Goal: Transaction & Acquisition: Book appointment/travel/reservation

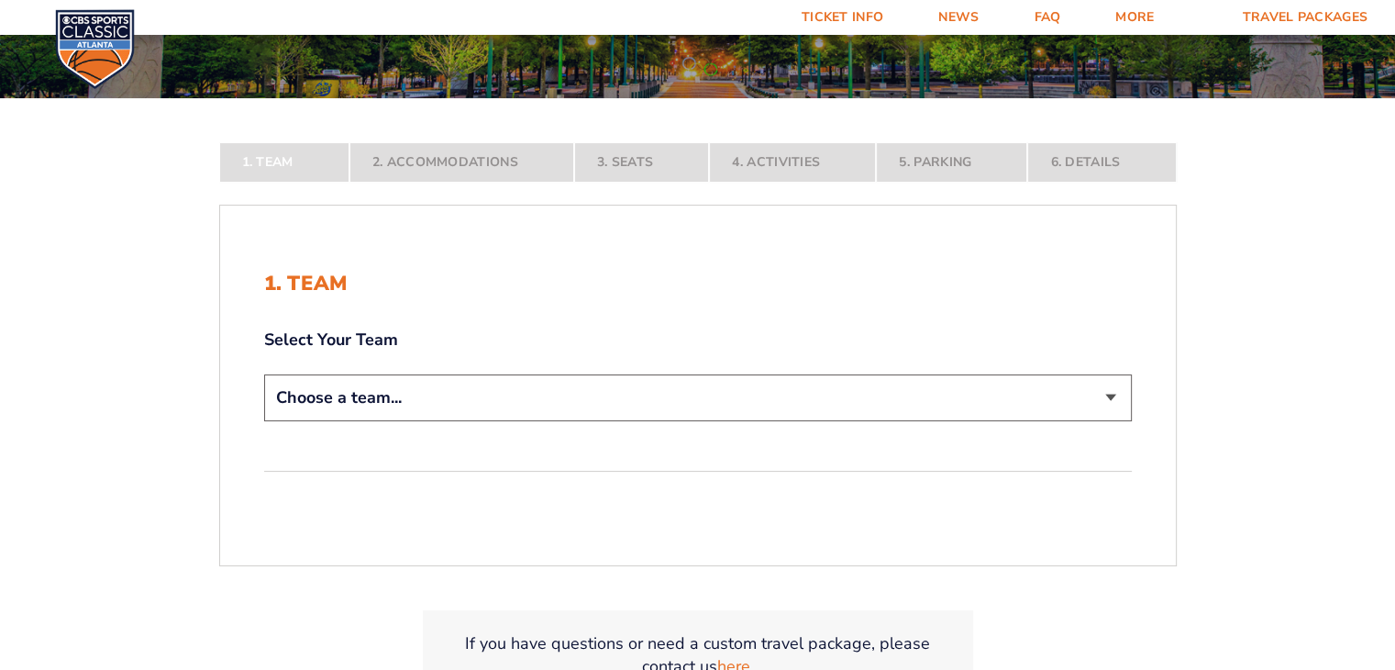
scroll to position [274, 0]
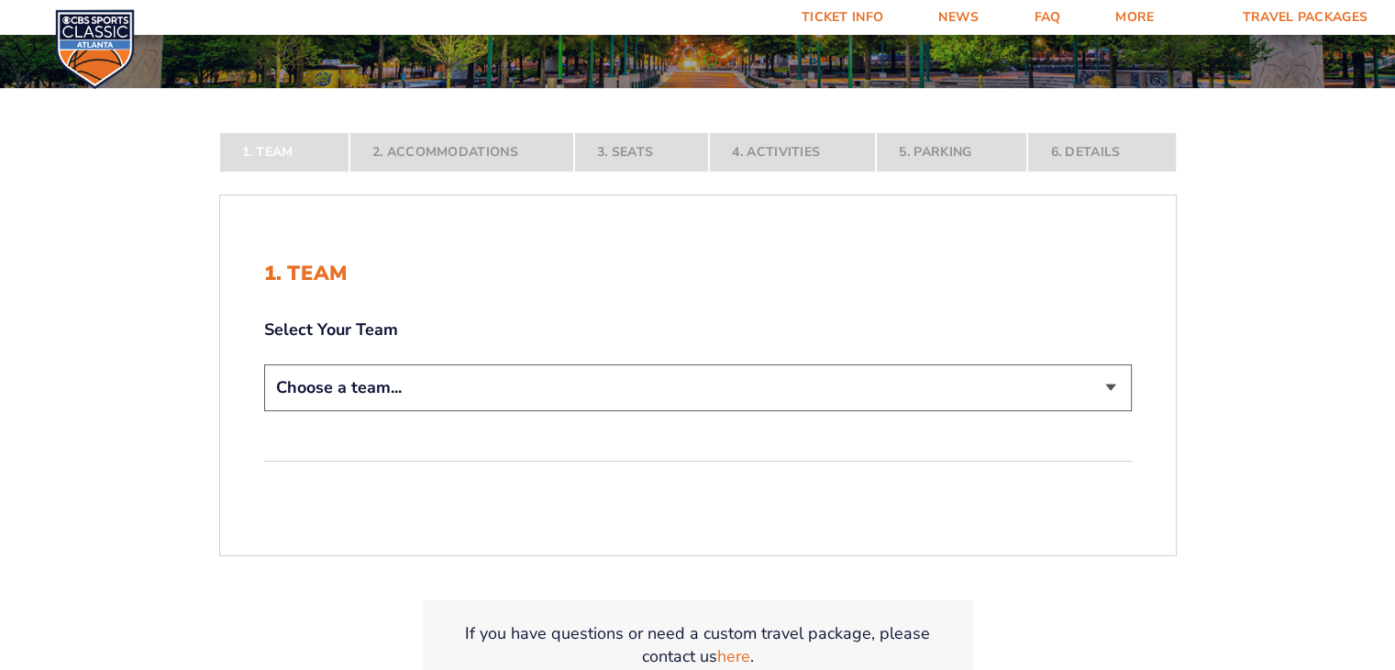
click at [493, 388] on select "Choose a team... Kentucky Wildcats Ohio State Buckeyes North Carolina Tar Heels…" at bounding box center [698, 387] width 868 height 47
select select "12956"
click at [264, 411] on select "Choose a team... Kentucky Wildcats Ohio State Buckeyes North Carolina Tar Heels…" at bounding box center [698, 387] width 868 height 47
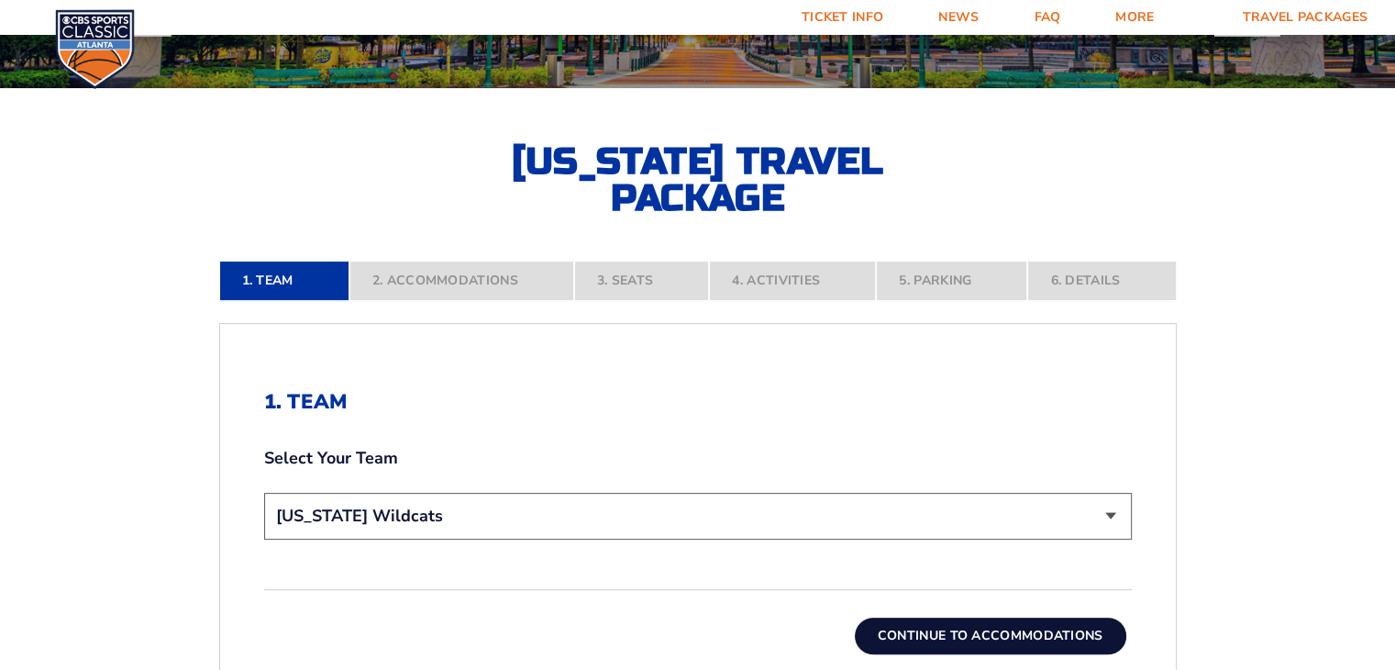
click at [965, 631] on button "Continue To Accommodations" at bounding box center [990, 635] width 271 height 37
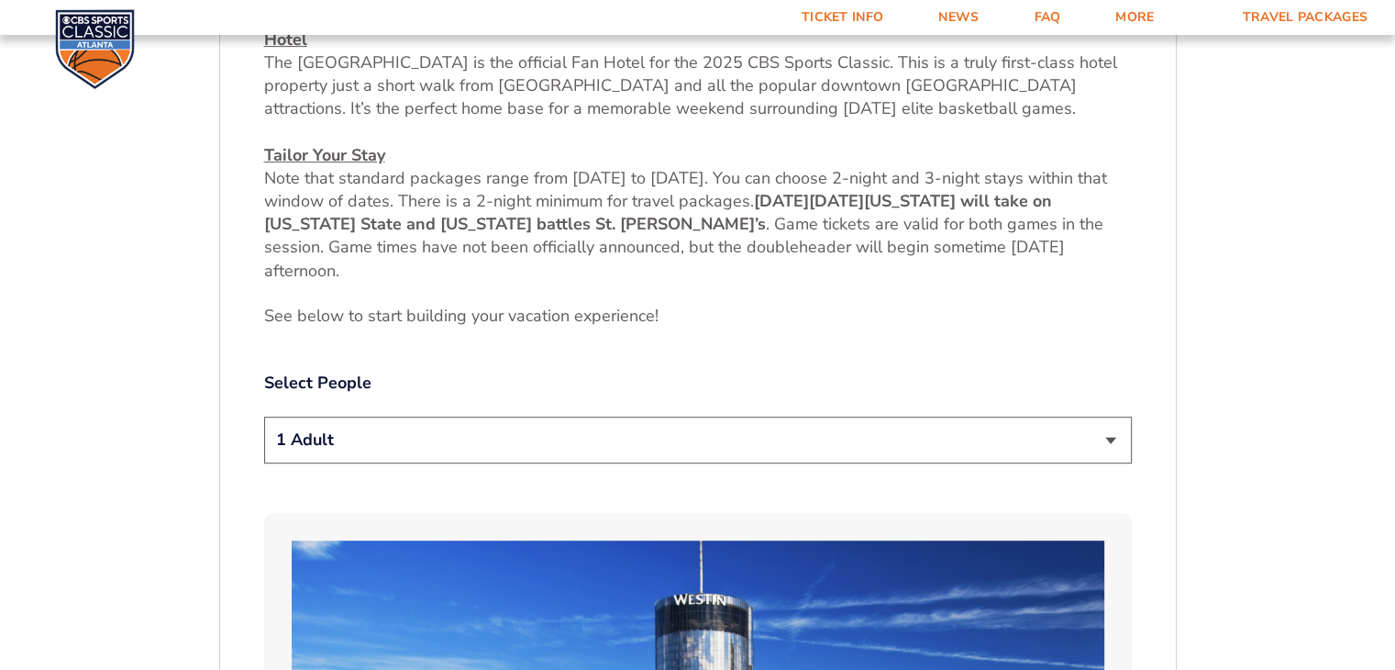
scroll to position [763, 0]
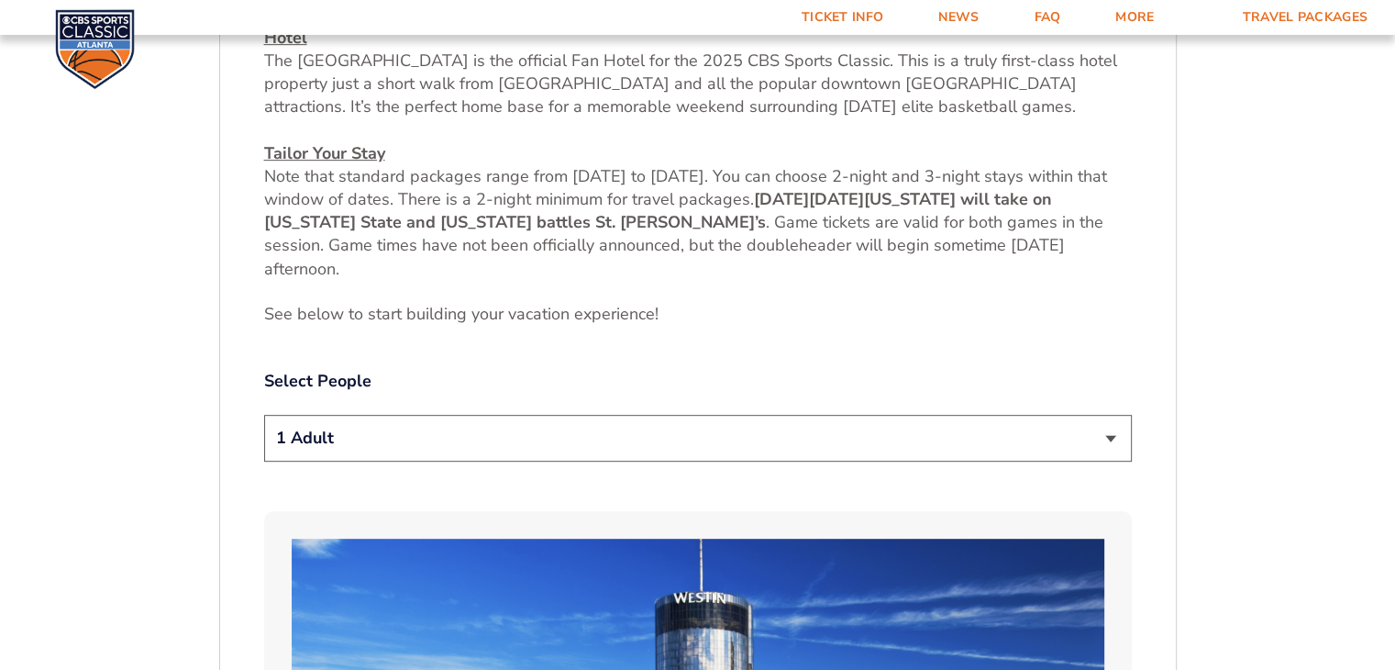
click at [1107, 435] on select "1 Adult 2 Adults 3 Adults 4 Adults 2 Adults + 1 Child 2 Adults + 2 Children 2 A…" at bounding box center [698, 438] width 868 height 47
select select "2 Adults"
click at [264, 415] on select "1 Adult 2 Adults 3 Adults 4 Adults 2 Adults + 1 Child 2 Adults + 2 Children 2 A…" at bounding box center [698, 438] width 868 height 47
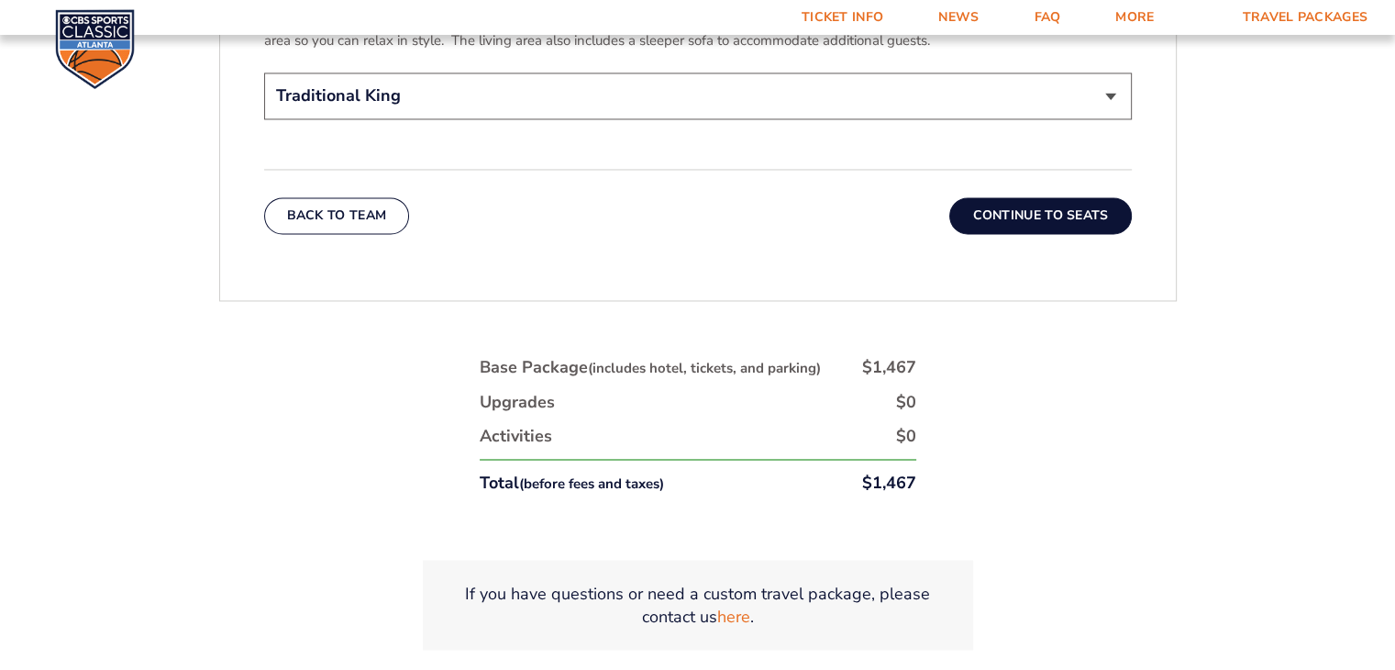
scroll to position [3018, 0]
click at [1029, 195] on button "Continue To Seats" at bounding box center [1040, 213] width 182 height 37
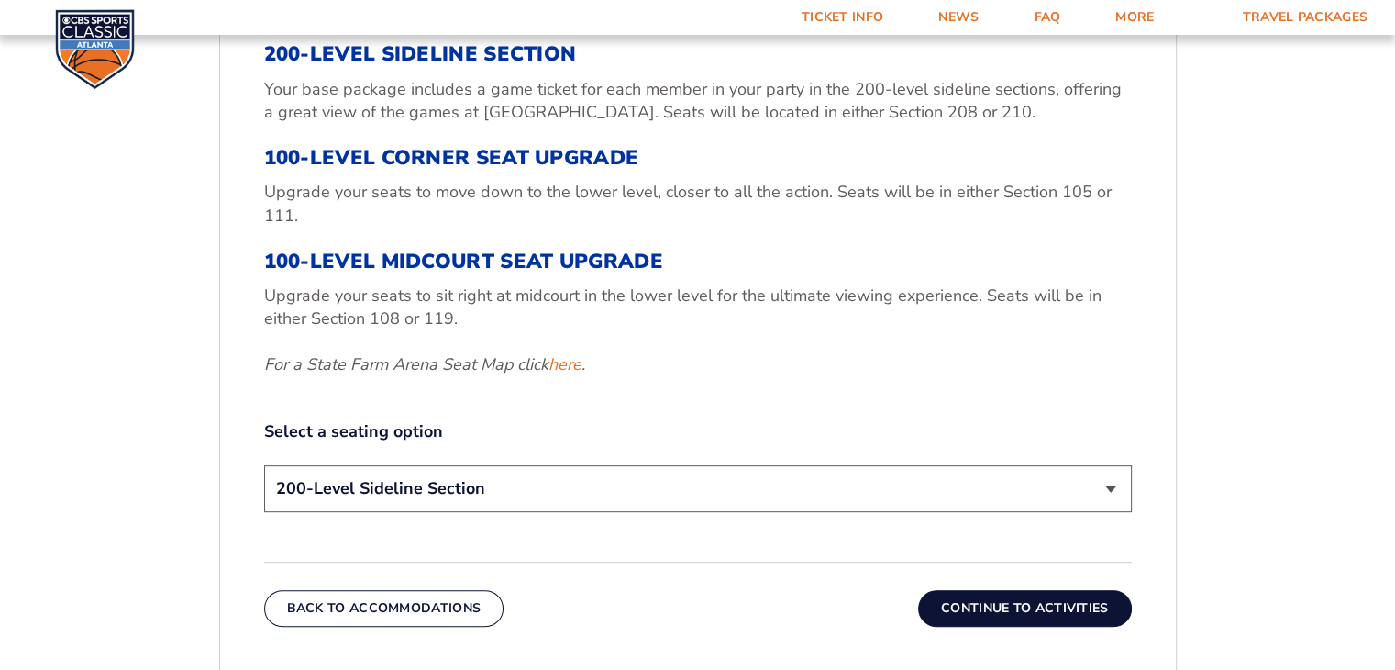
scroll to position [680, 0]
click at [800, 503] on select "200-Level Sideline Section 100-Level Corner Seat Upgrade (+$120 per person) 100…" at bounding box center [698, 487] width 868 height 47
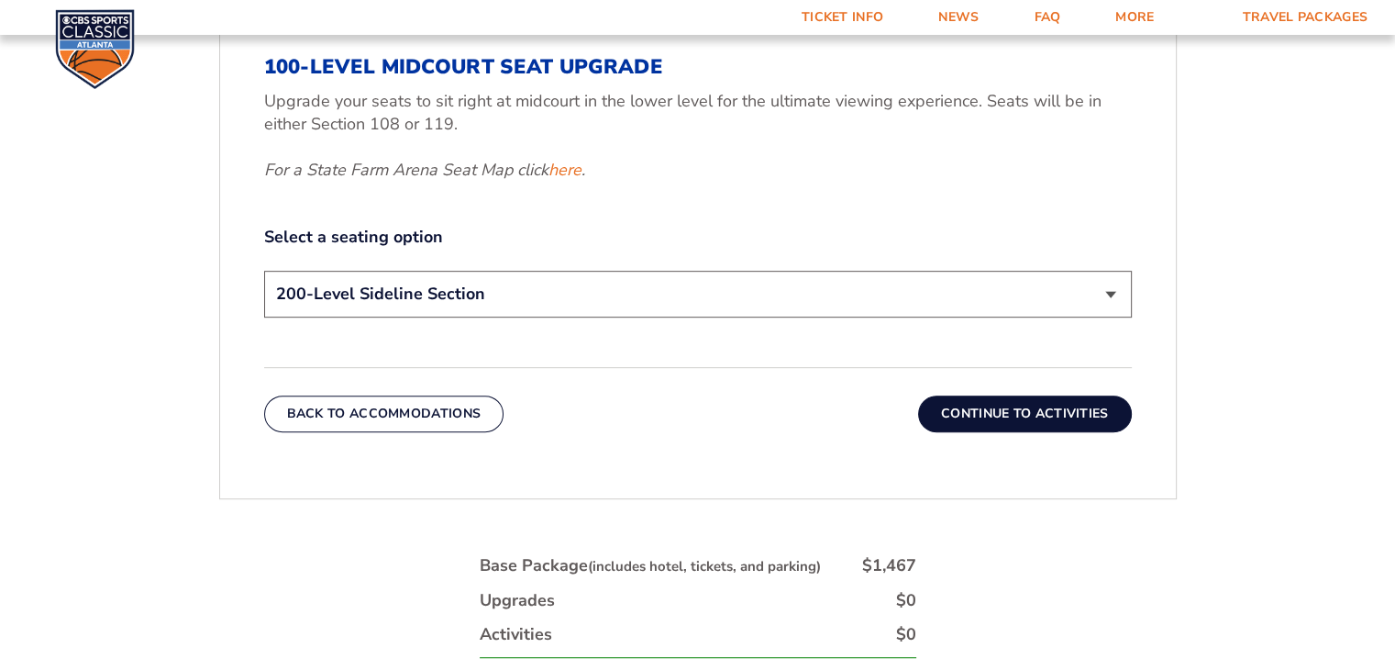
scroll to position [889, 0]
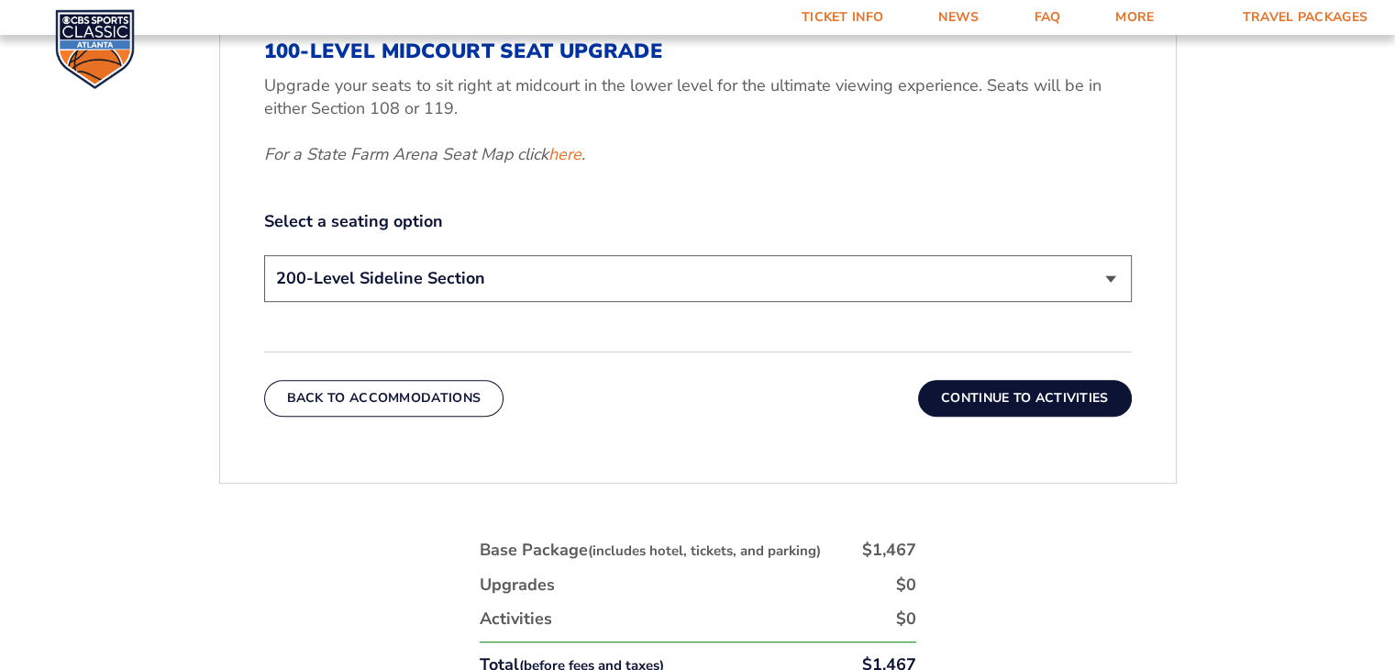
click at [525, 280] on select "200-Level Sideline Section 100-Level Corner Seat Upgrade (+$120 per person) 100…" at bounding box center [698, 278] width 868 height 47
select select "100-Level Midcourt Seat Upgrade"
click at [264, 255] on select "200-Level Sideline Section 100-Level Corner Seat Upgrade (+$120 per person) 100…" at bounding box center [698, 278] width 868 height 47
click at [991, 393] on button "Continue To Activities" at bounding box center [1025, 398] width 214 height 37
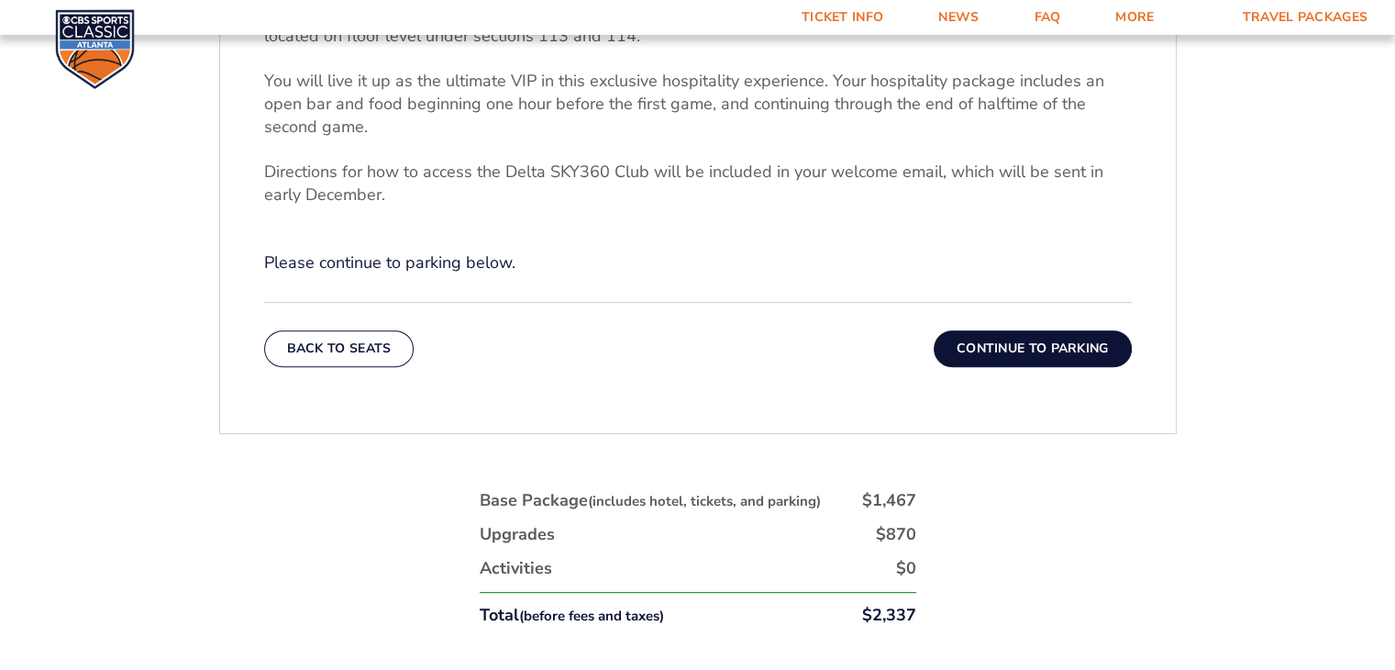
scroll to position [726, 0]
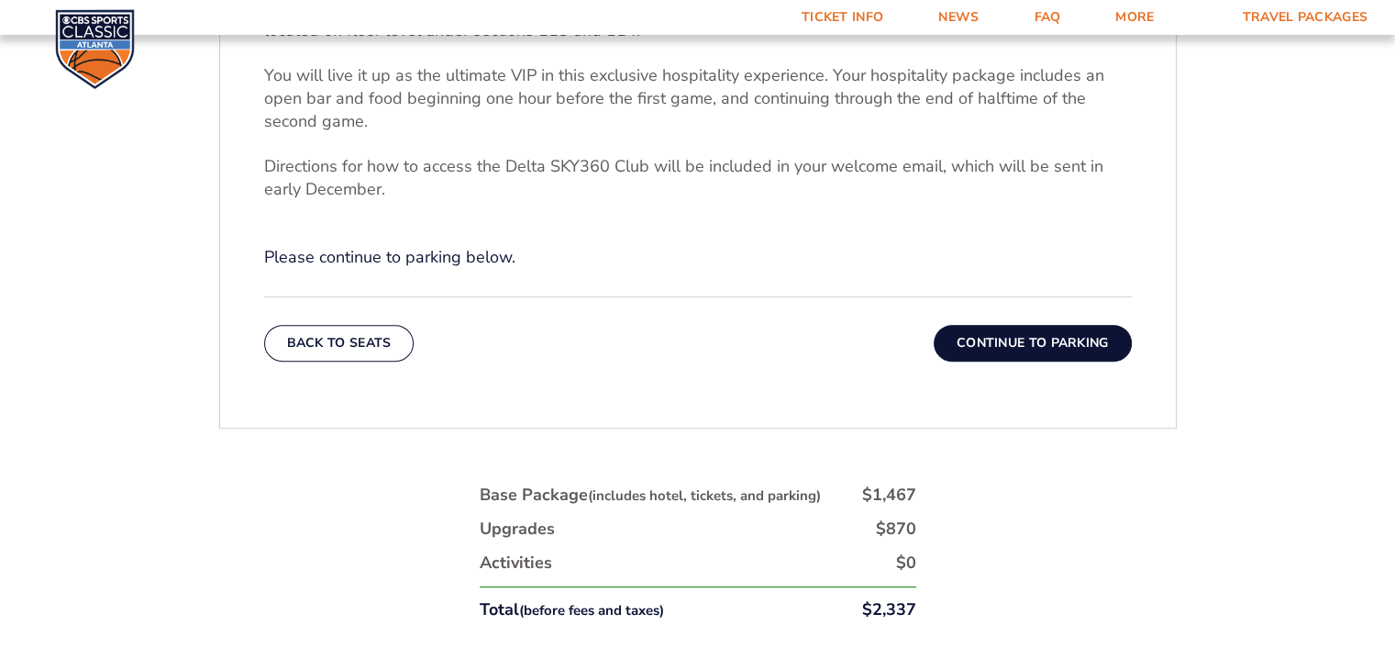
click at [1027, 340] on button "Continue To Parking" at bounding box center [1033, 343] width 198 height 37
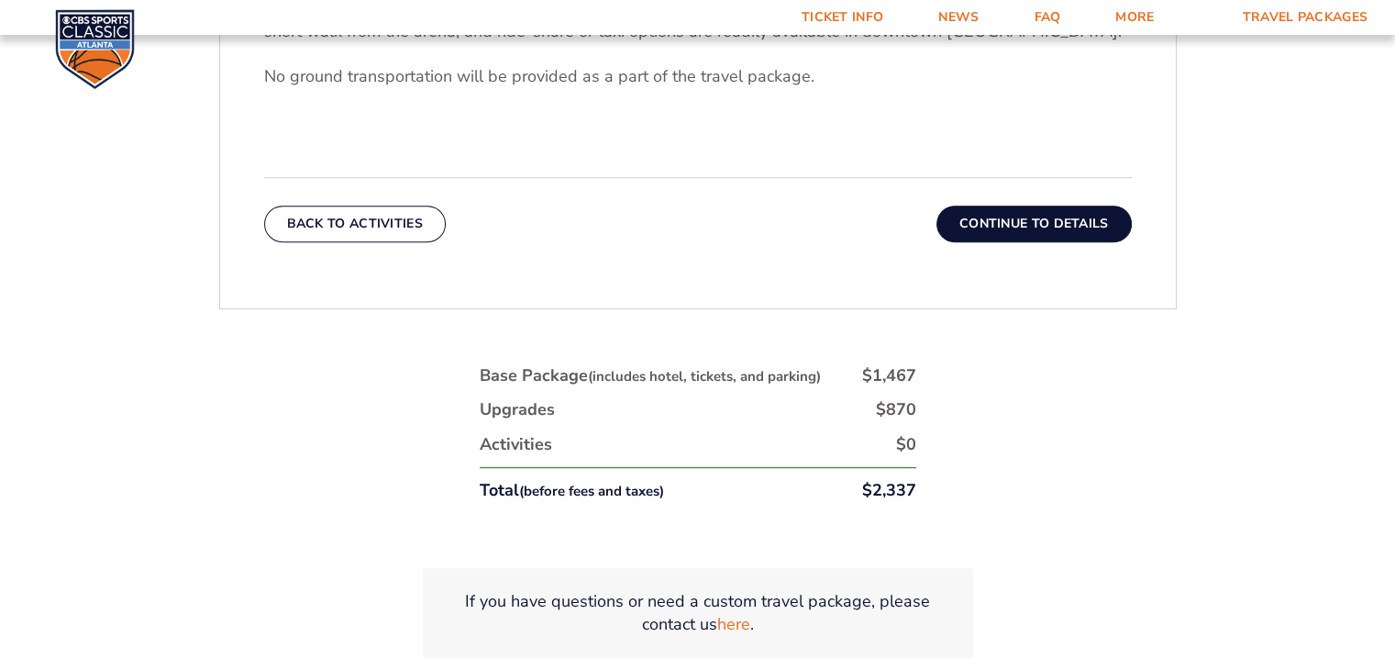
scroll to position [726, 0]
click at [1008, 228] on button "Continue To Details" at bounding box center [1033, 222] width 195 height 37
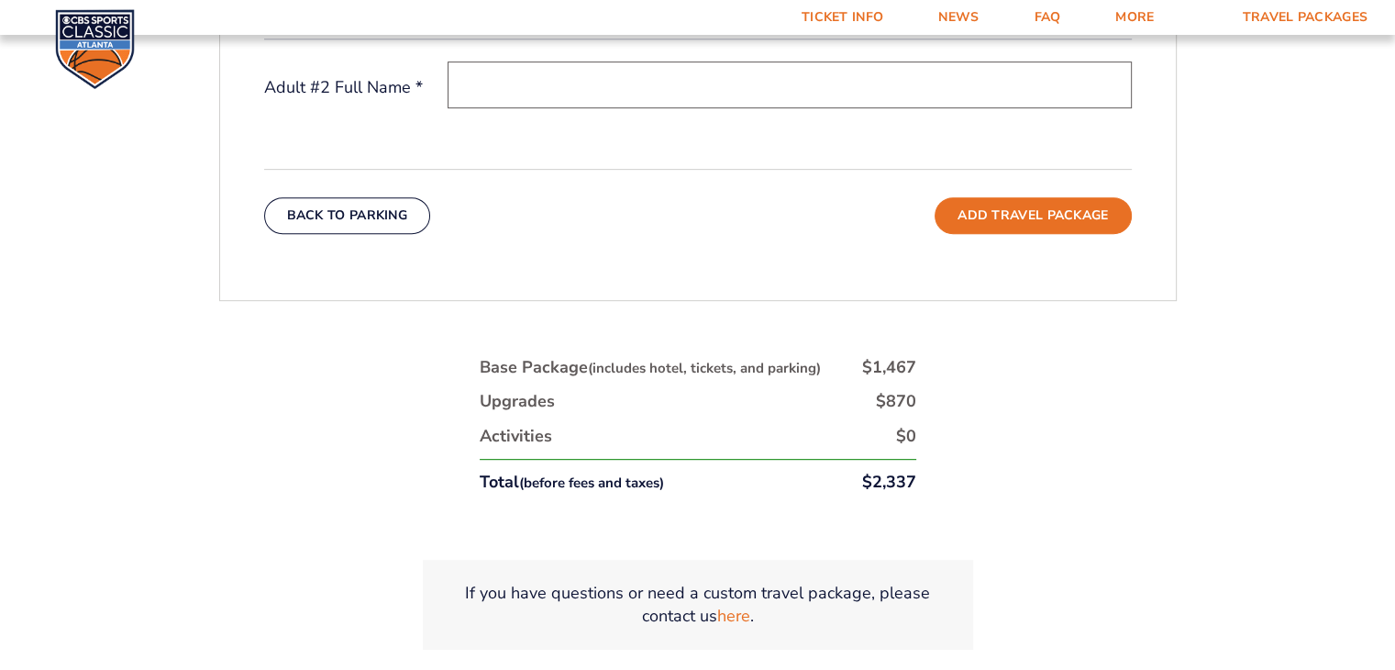
scroll to position [853, 0]
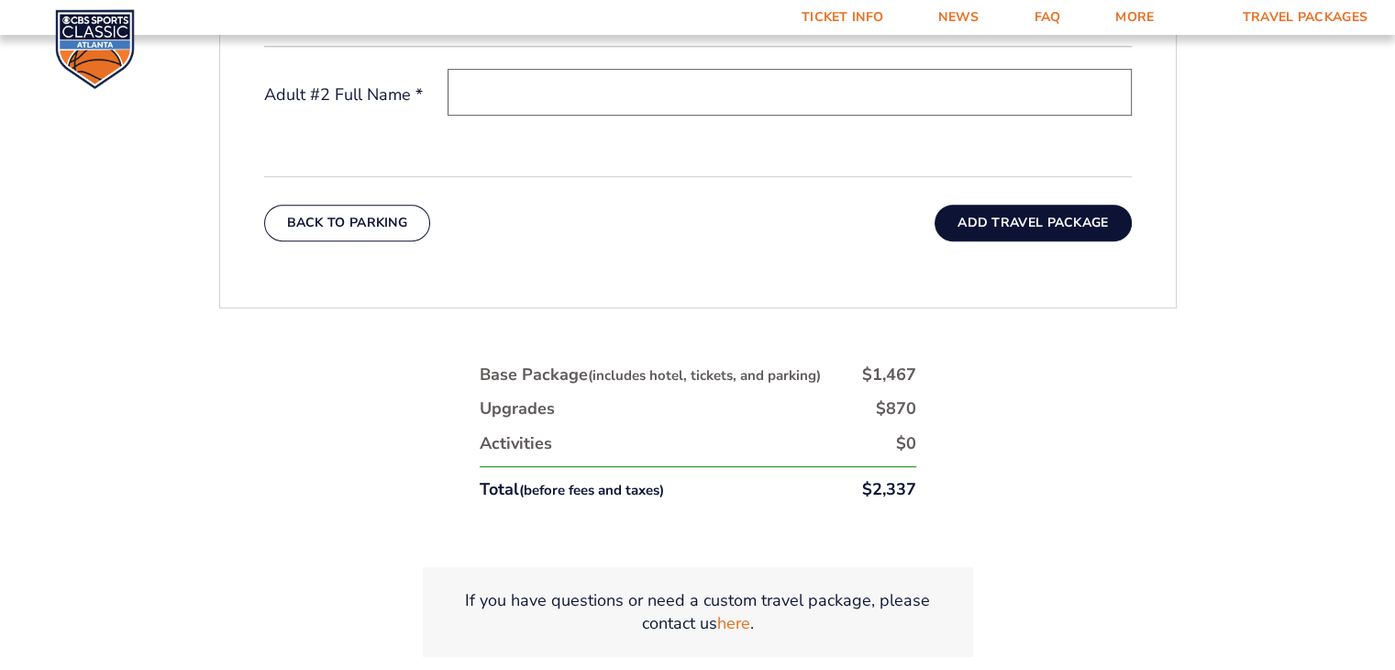
click at [980, 224] on button "Add Travel Package" at bounding box center [1033, 223] width 196 height 37
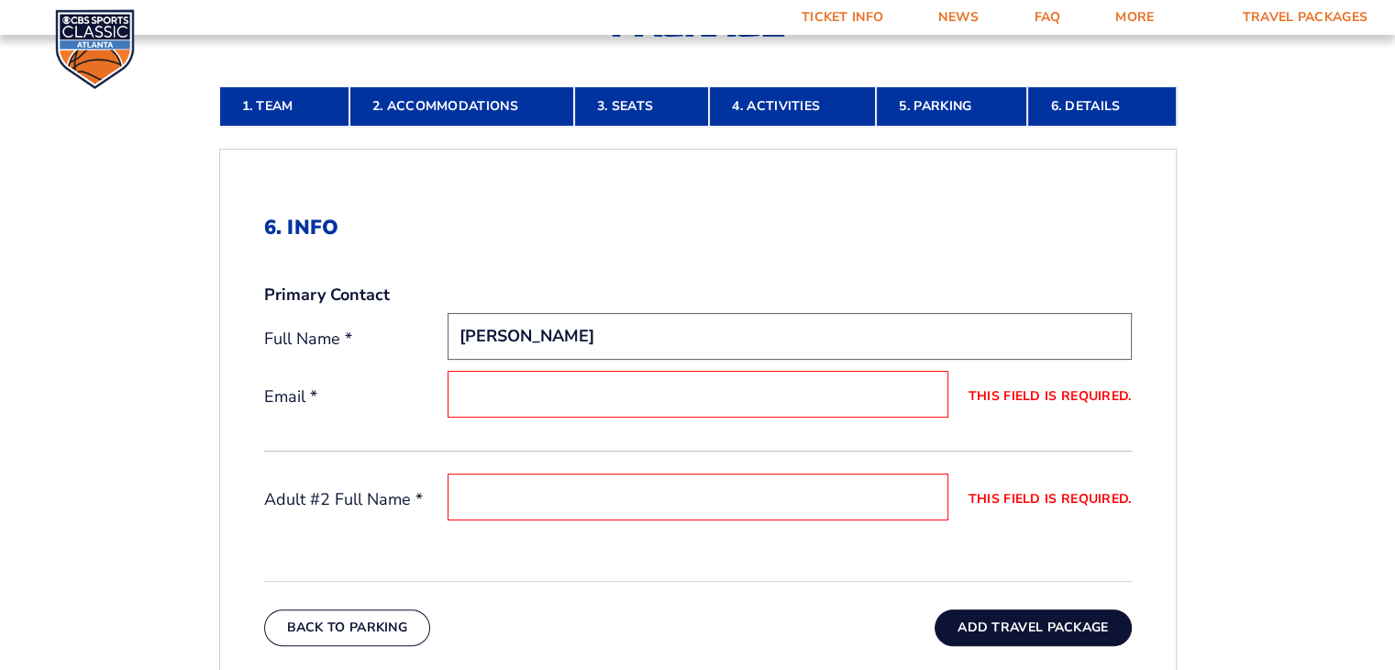
type input "[PERSON_NAME]"
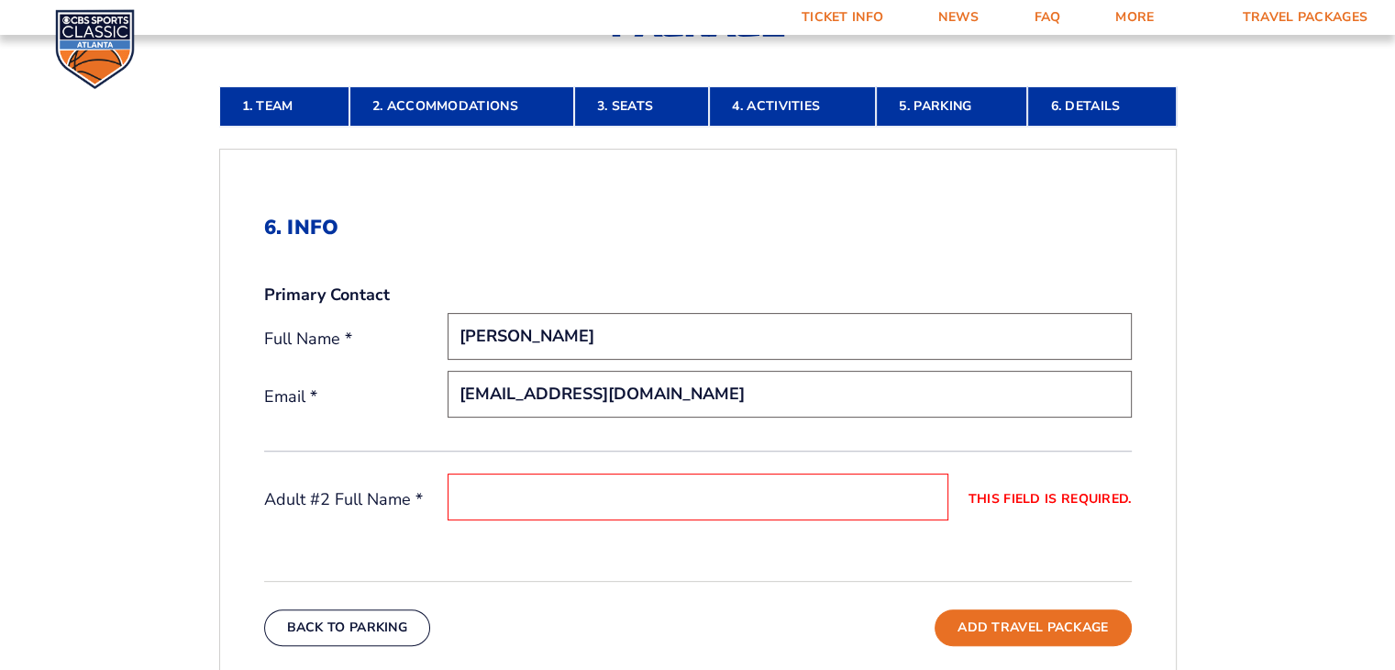
type input "[EMAIL_ADDRESS][DOMAIN_NAME]"
click at [463, 490] on input "This field is required." at bounding box center [698, 496] width 501 height 47
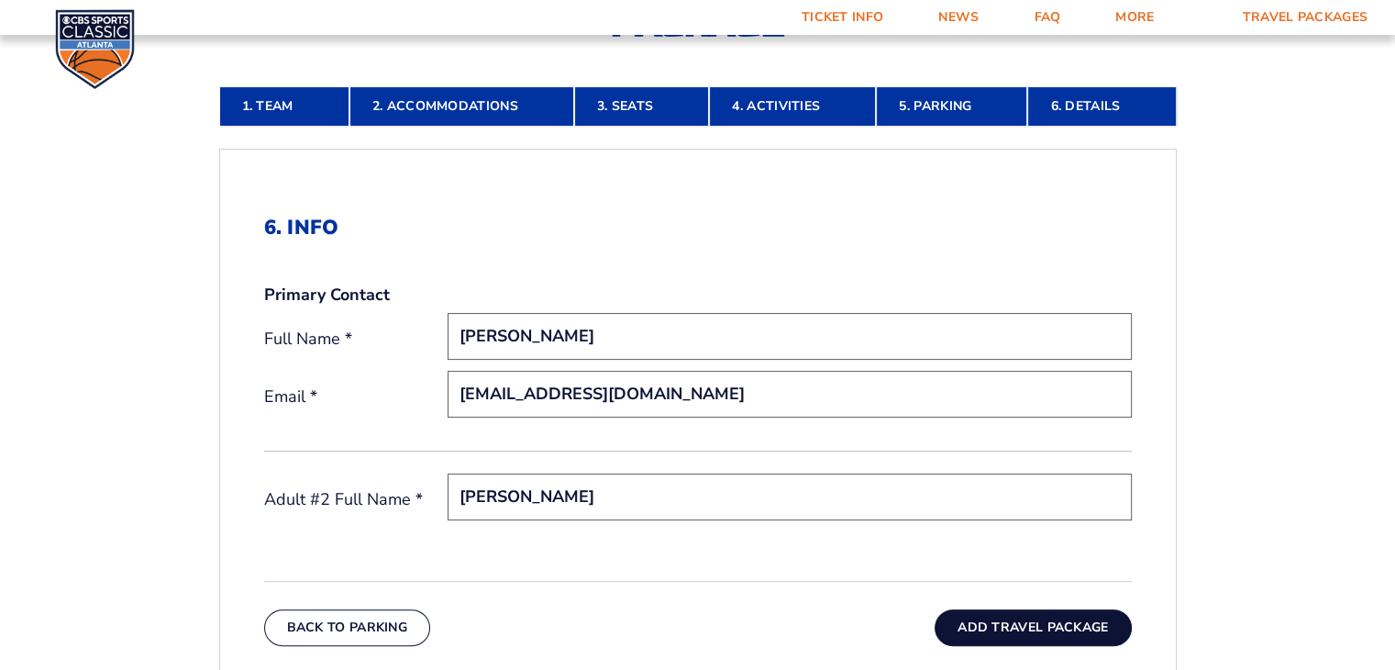
type input "James Johnson"
click at [1009, 617] on button "Add Travel Package" at bounding box center [1033, 627] width 196 height 37
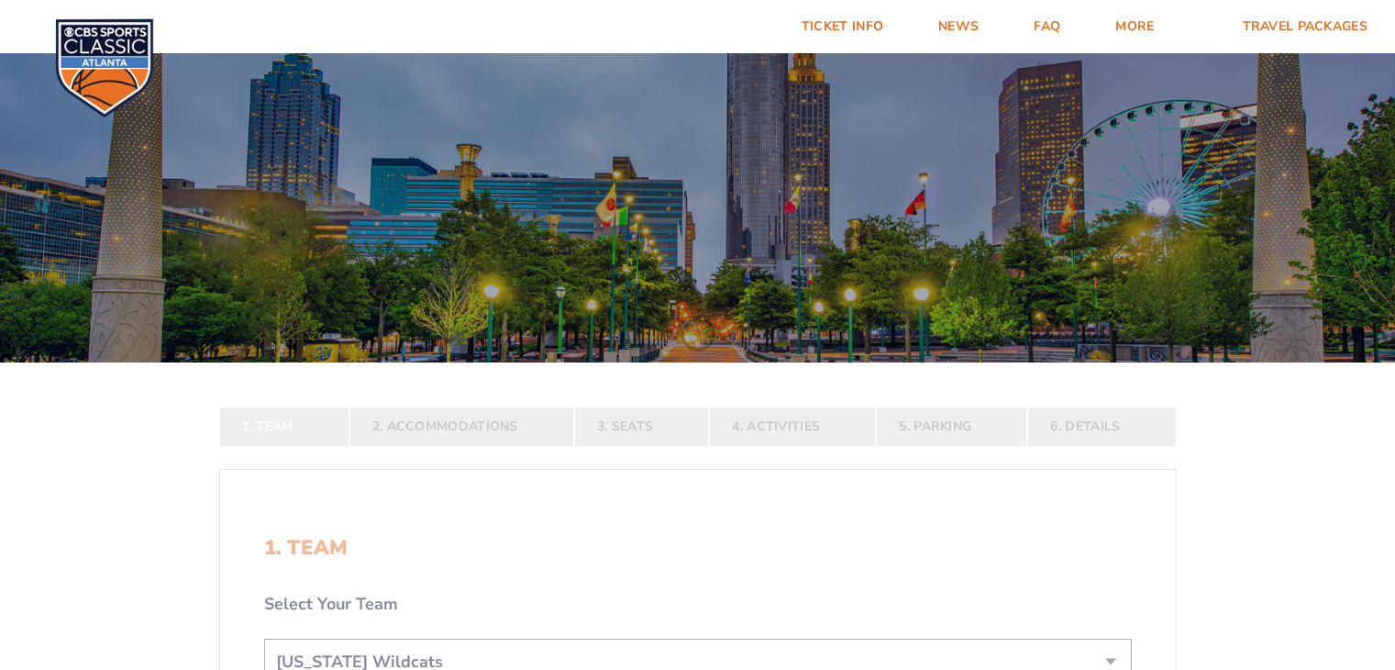
select select "12956"
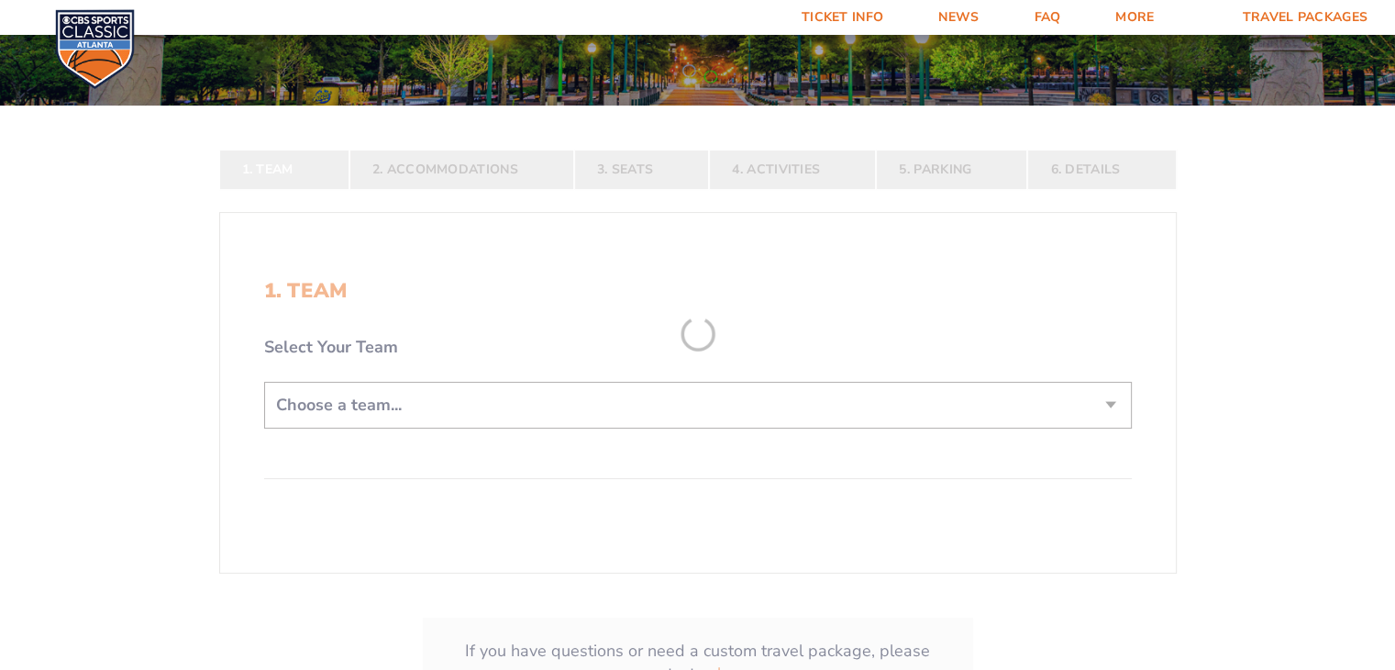
scroll to position [264, 0]
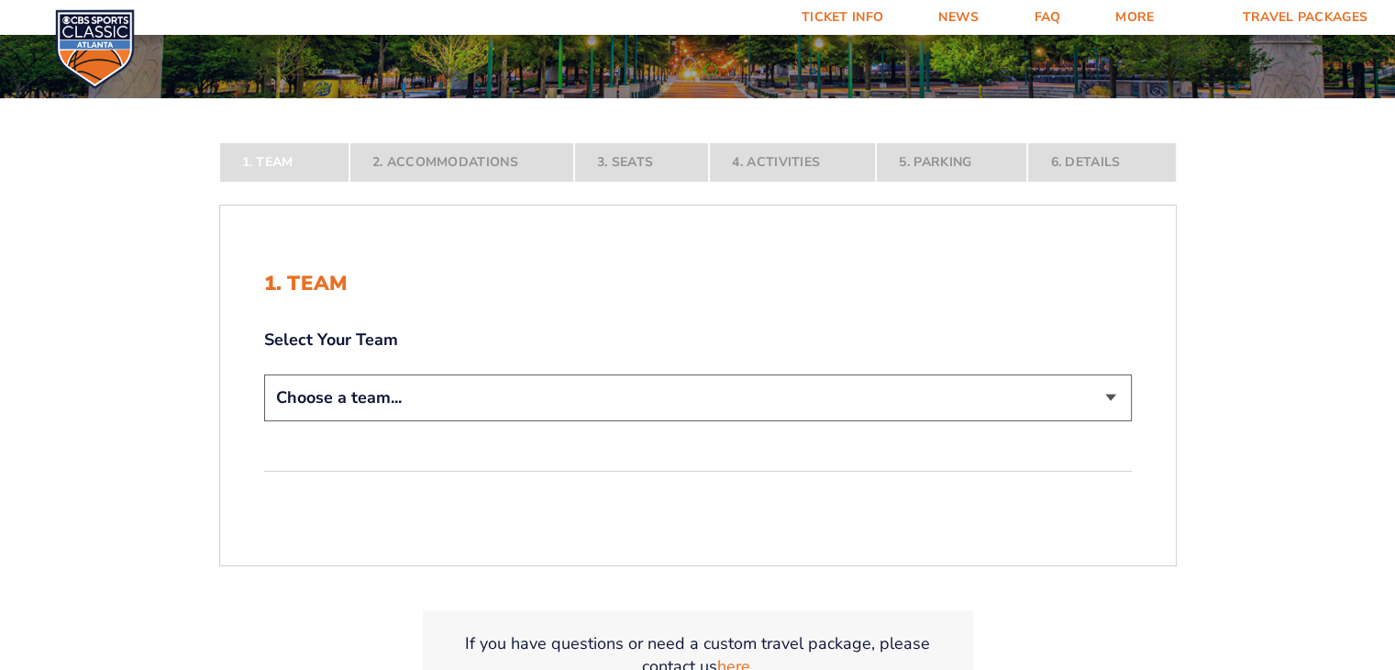
click at [658, 390] on select "Choose a team... Kentucky Wildcats Ohio State Buckeyes North Carolina Tar Heels…" at bounding box center [698, 397] width 868 height 47
select select "12956"
click at [264, 421] on select "Choose a team... Kentucky Wildcats Ohio State Buckeyes North Carolina Tar Heels…" at bounding box center [698, 397] width 868 height 47
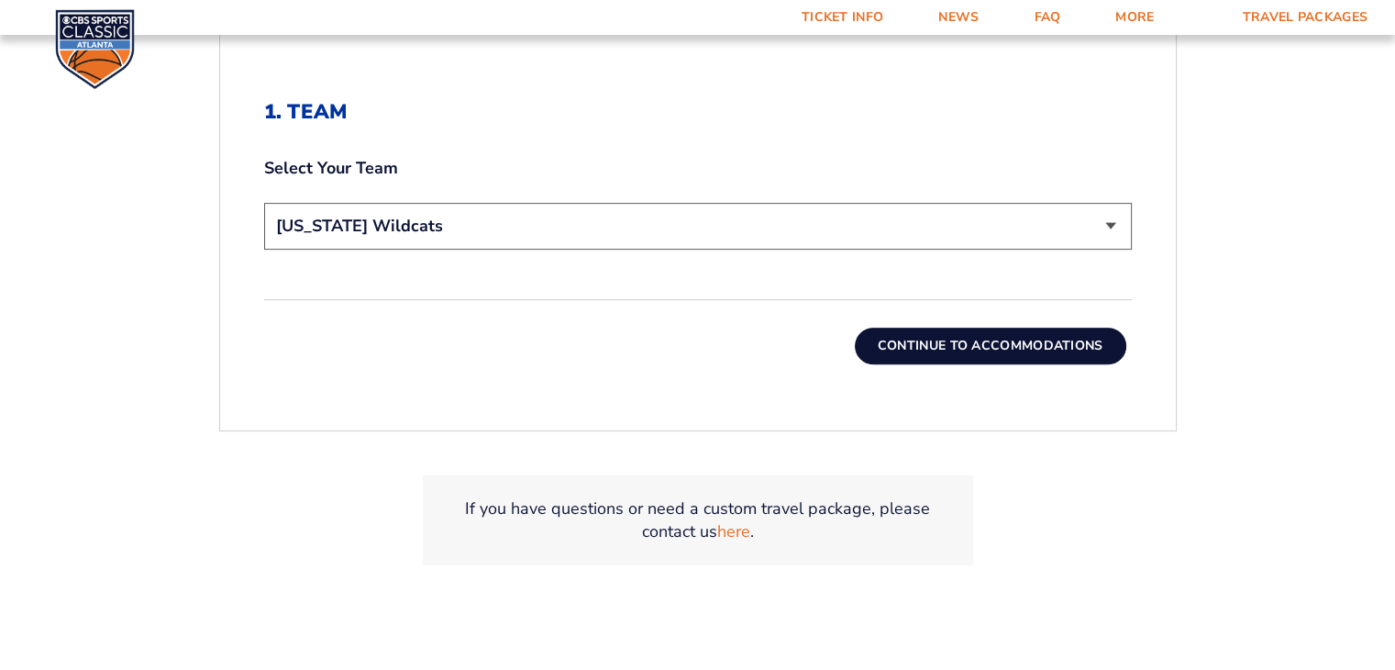
scroll to position [573, 0]
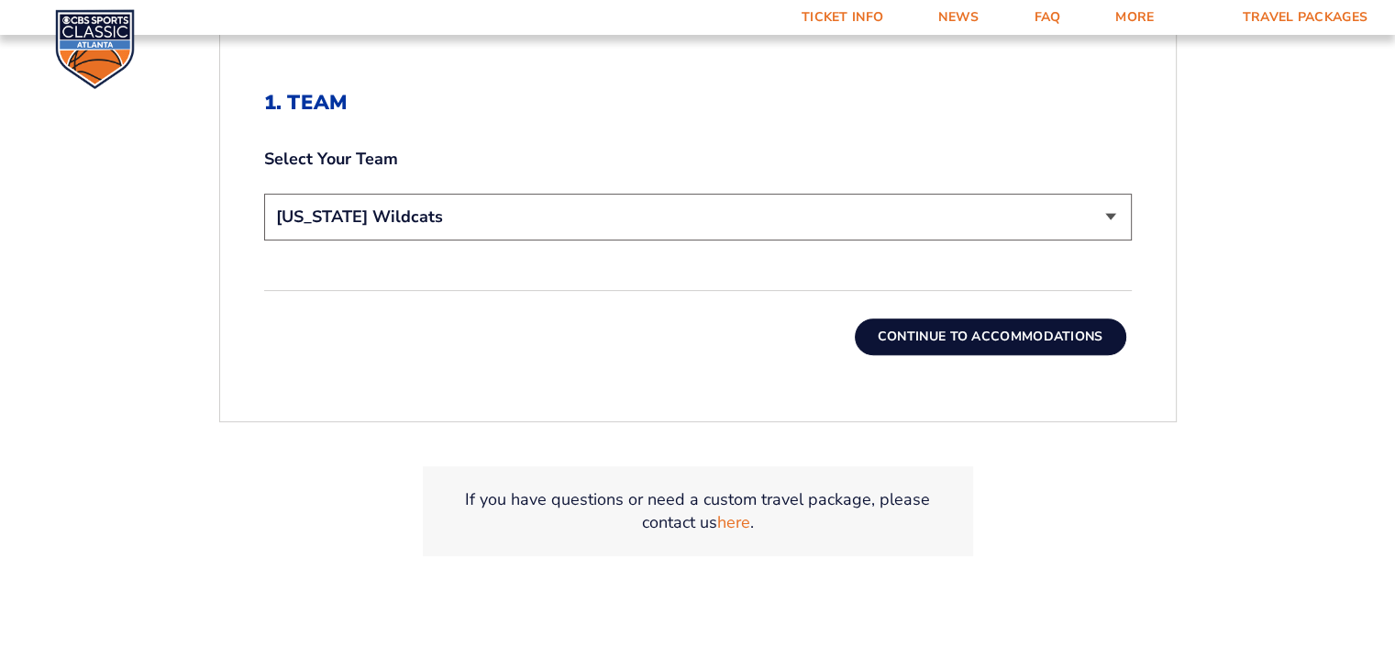
click at [931, 334] on button "Continue To Accommodations" at bounding box center [990, 336] width 271 height 37
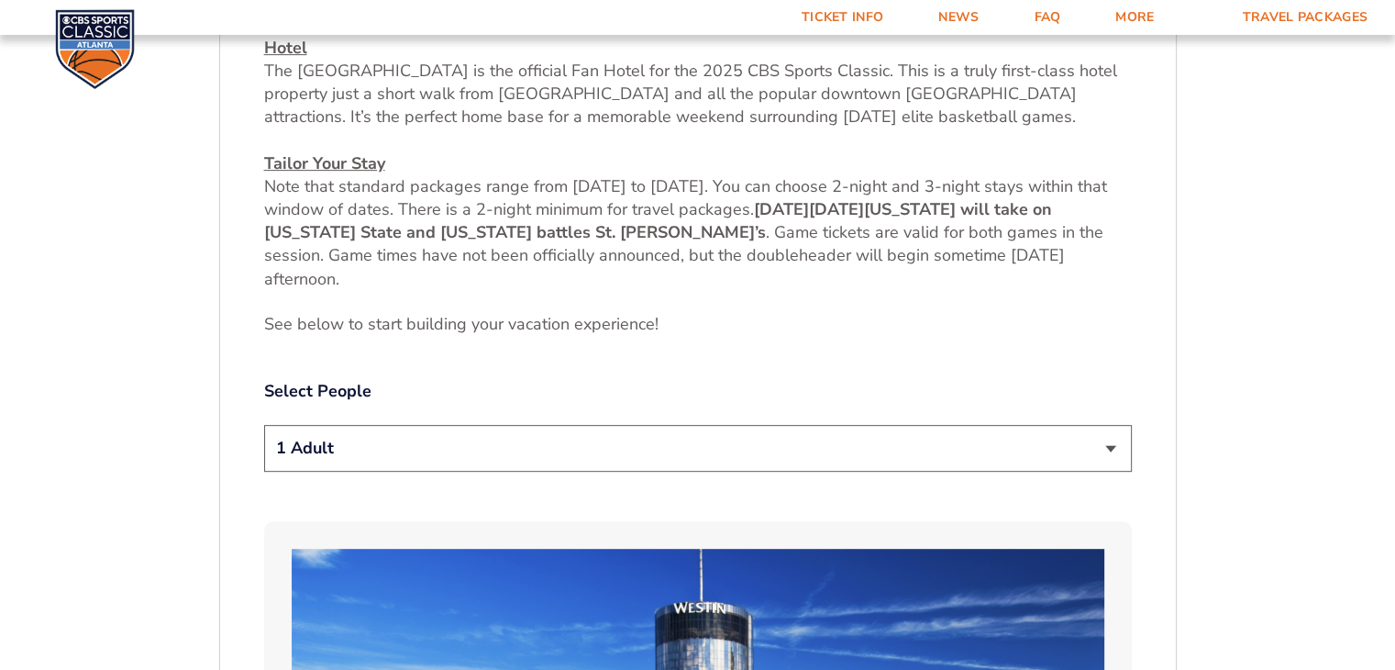
scroll to position [760, 0]
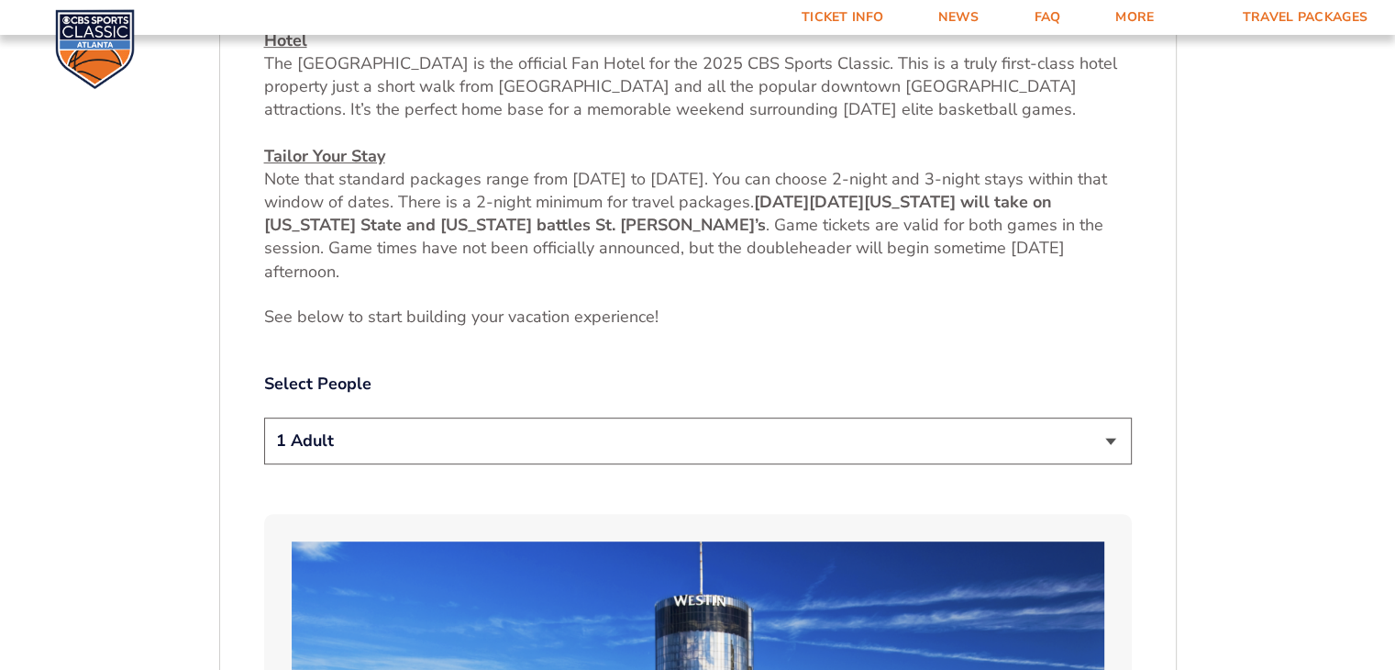
click at [812, 447] on select "1 Adult 2 Adults 3 Adults 4 Adults 2 Adults + 1 Child 2 Adults + 2 Children 2 A…" at bounding box center [698, 440] width 868 height 47
select select "2 Adults"
click at [264, 417] on select "1 Adult 2 Adults 3 Adults 4 Adults 2 Adults + 1 Child 2 Adults + 2 Children 2 A…" at bounding box center [698, 440] width 868 height 47
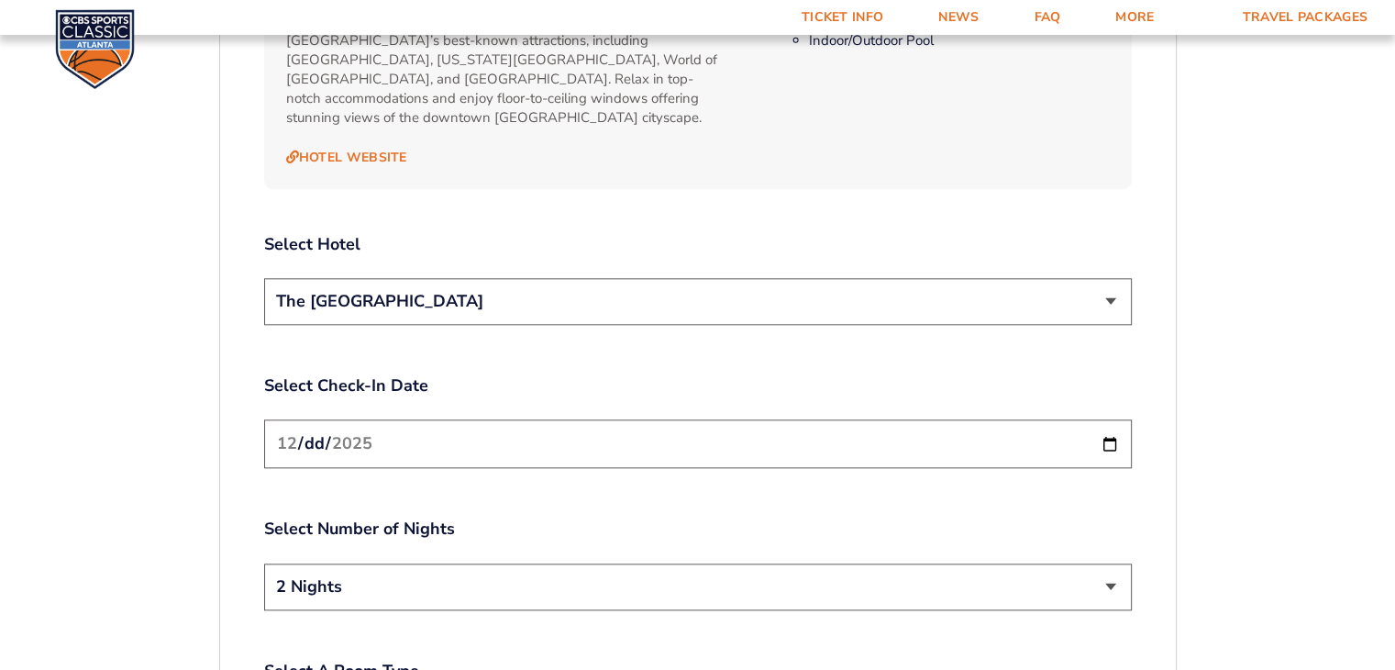
scroll to position [2066, 0]
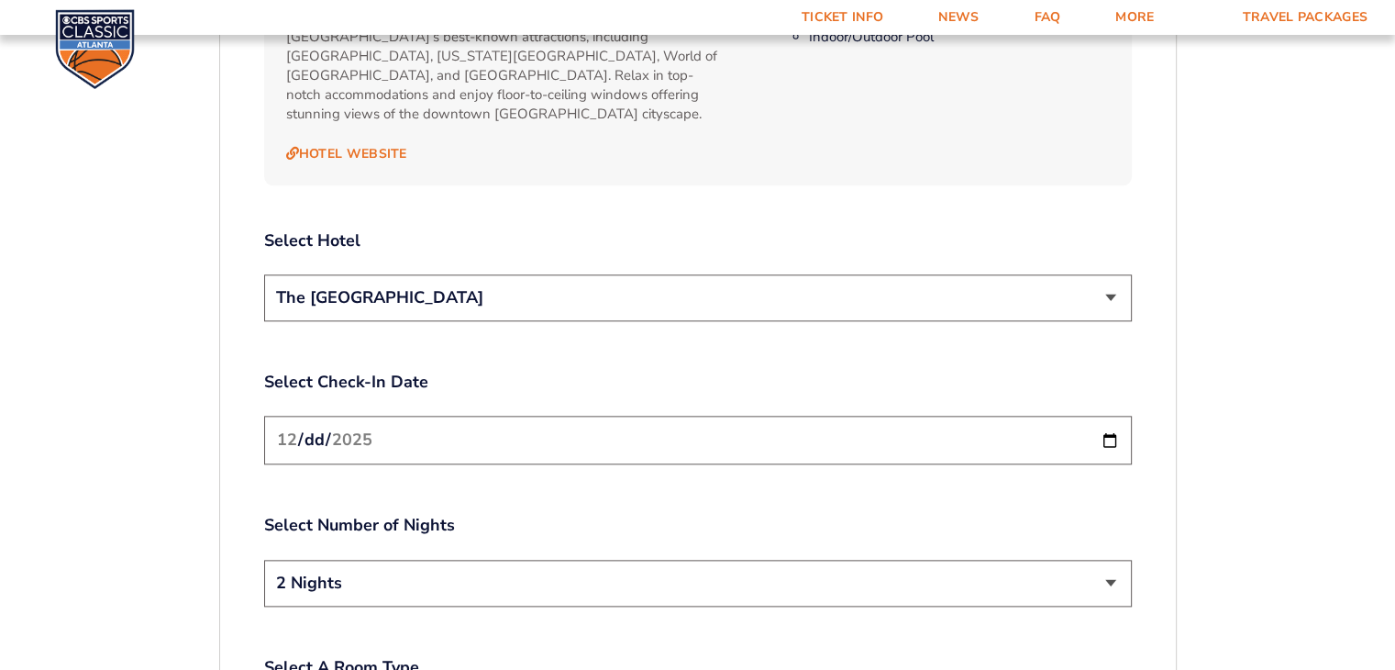
click at [748, 281] on select "The [GEOGRAPHIC_DATA]" at bounding box center [698, 297] width 868 height 47
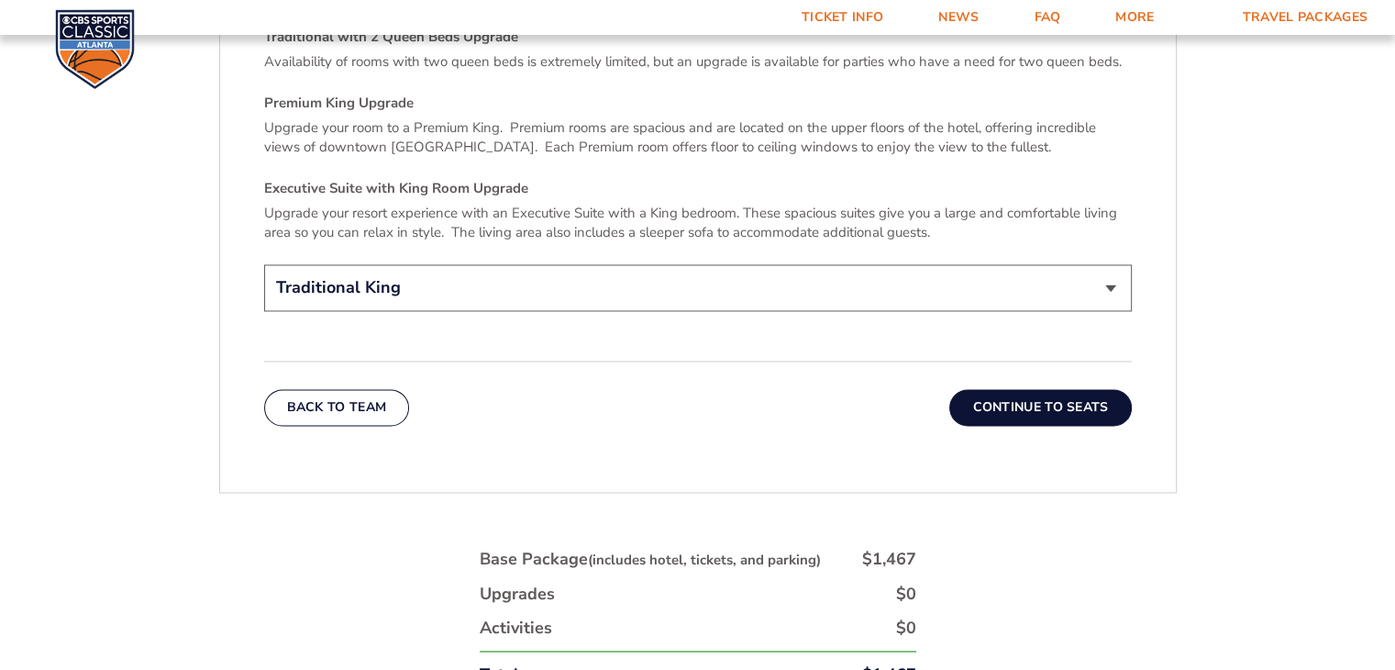
scroll to position [2814, 0]
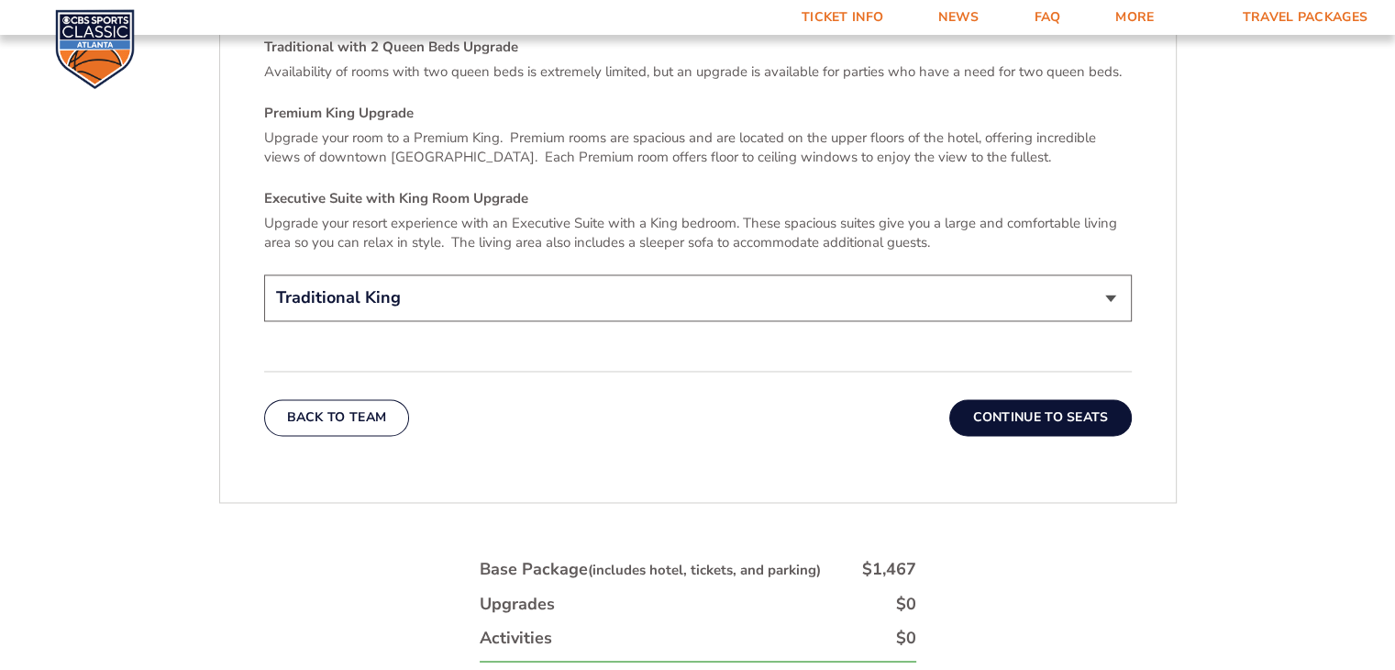
click at [1043, 399] on button "Continue To Seats" at bounding box center [1040, 417] width 182 height 37
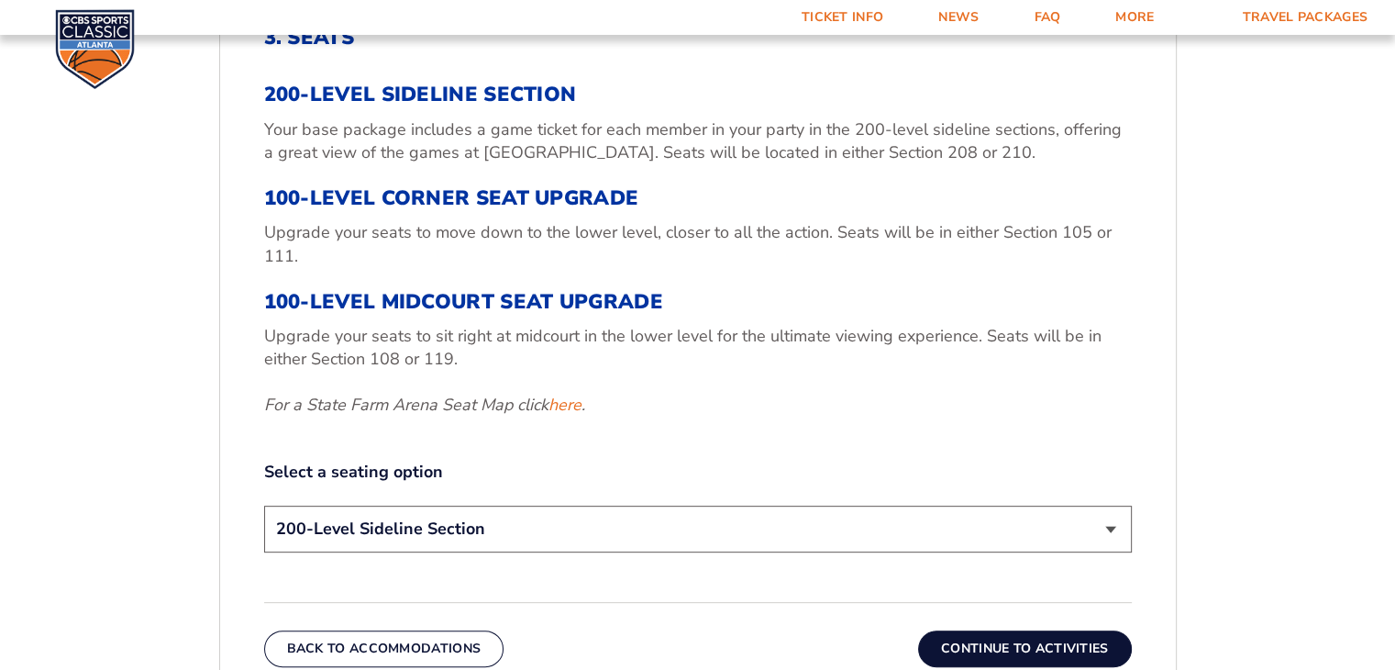
scroll to position [645, 0]
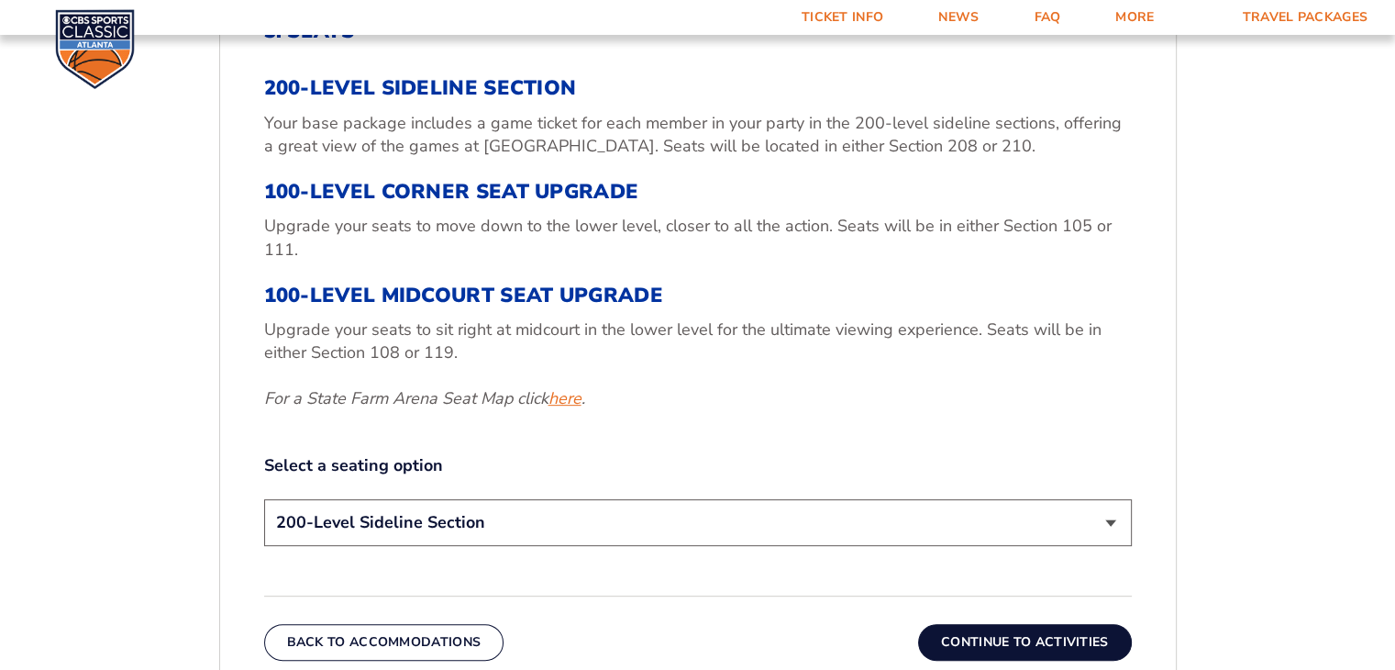
click at [569, 399] on link "here" at bounding box center [564, 398] width 33 height 23
click at [972, 646] on button "Continue To Activities" at bounding box center [1025, 642] width 214 height 37
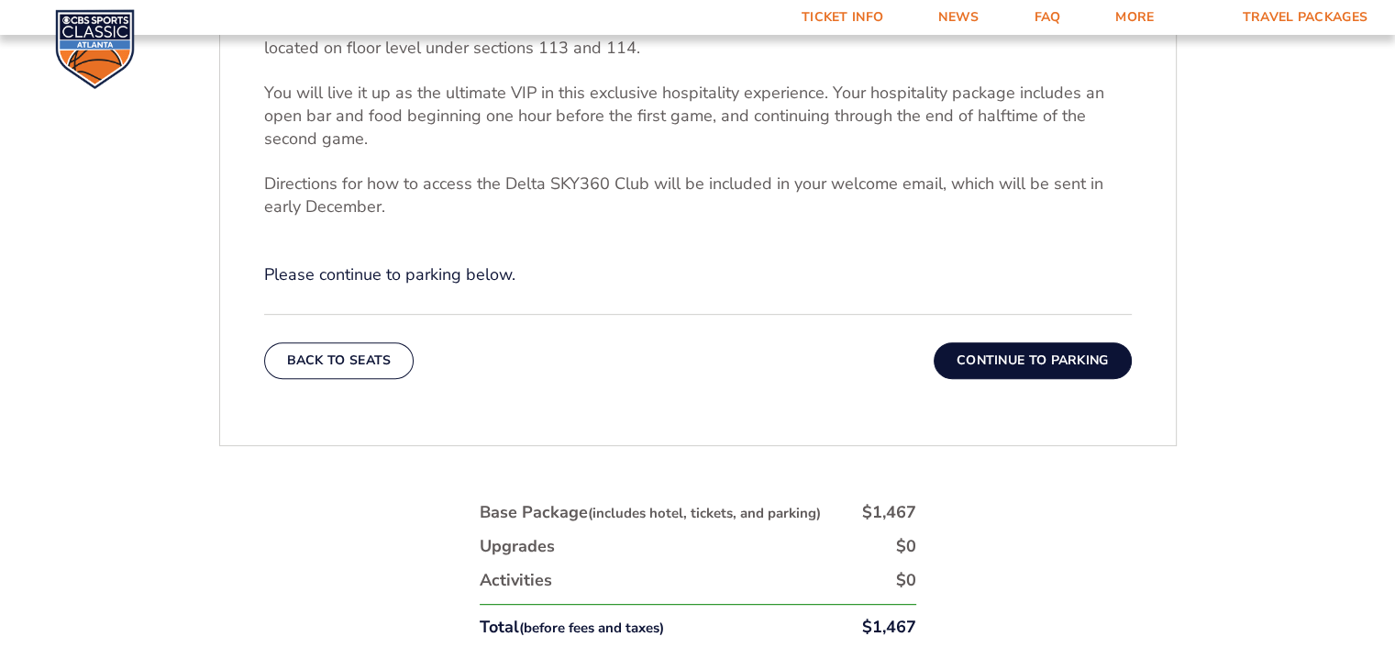
scroll to position [710, 0]
click at [1007, 370] on button "Continue To Parking" at bounding box center [1033, 358] width 198 height 37
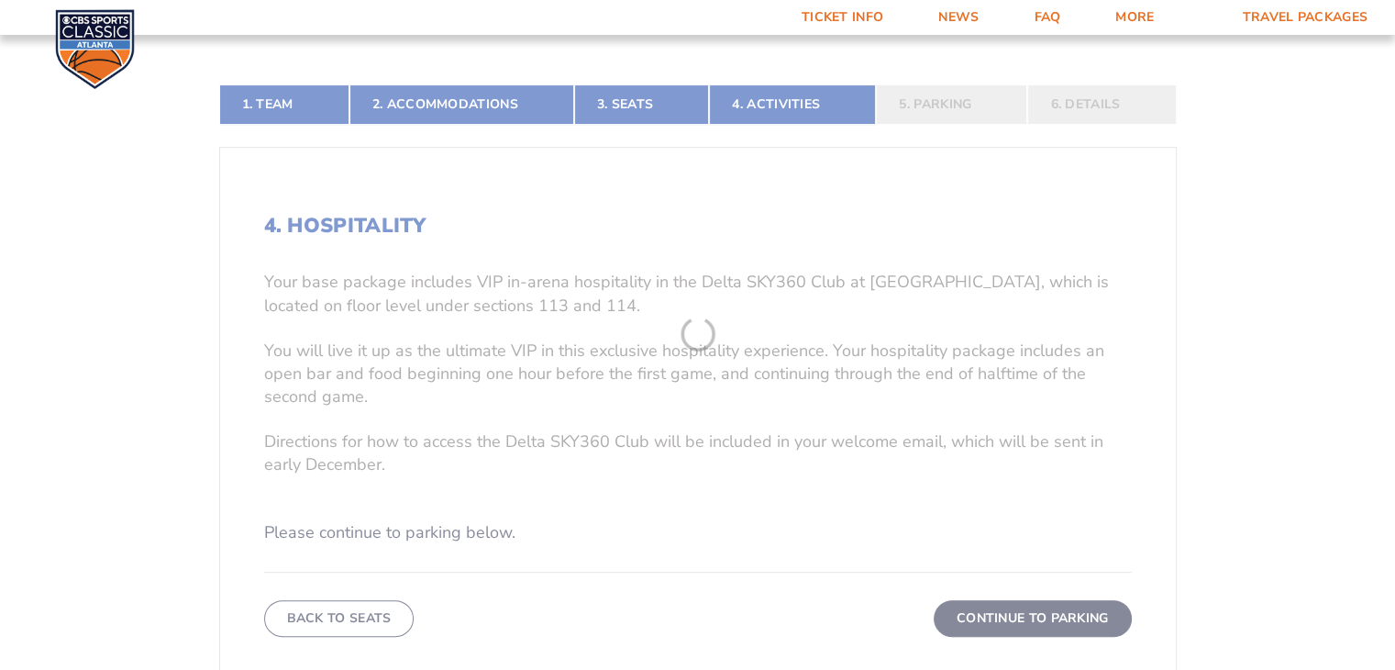
scroll to position [316, 0]
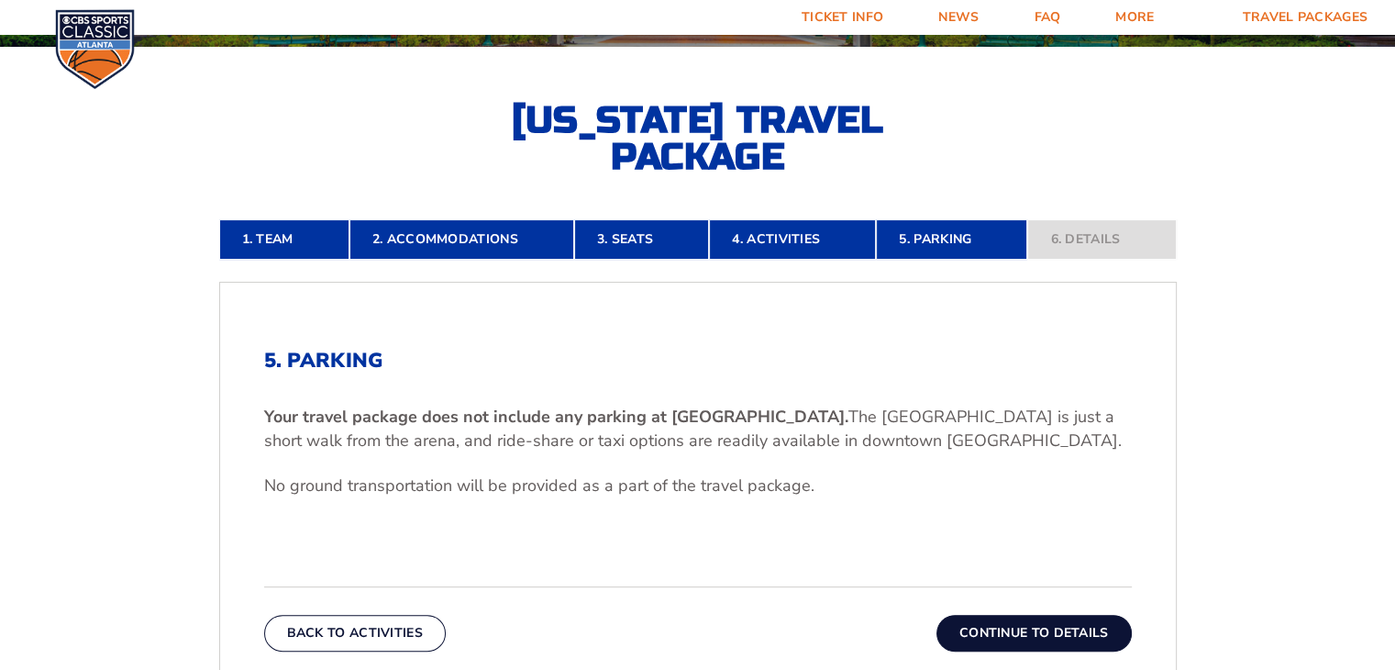
click at [1005, 636] on button "Continue To Details" at bounding box center [1033, 633] width 195 height 37
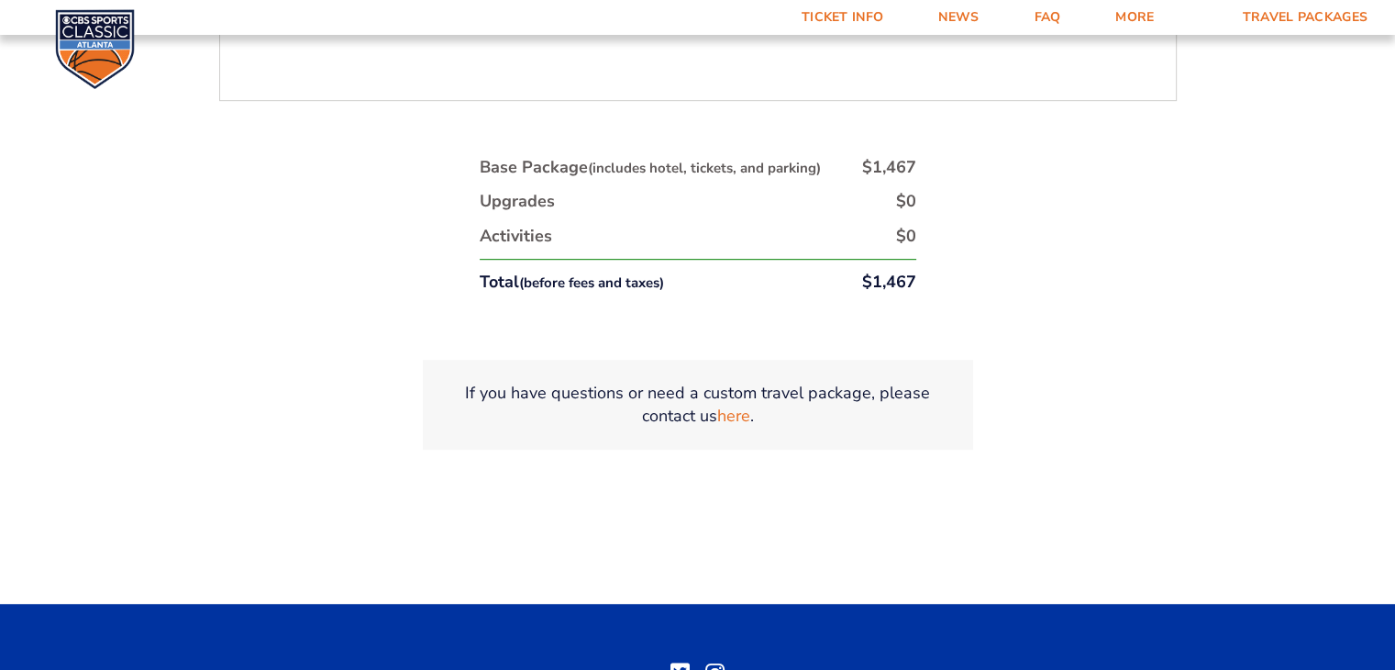
scroll to position [1062, 0]
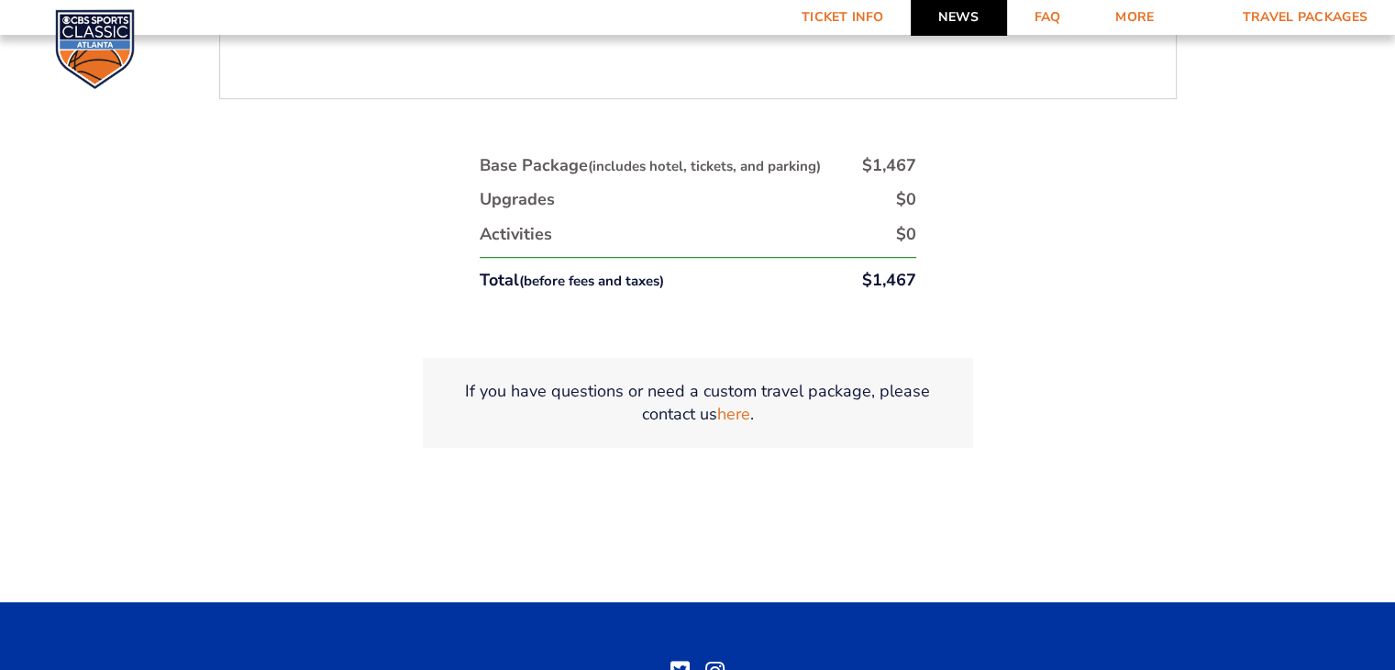
click at [958, 21] on link "News" at bounding box center [958, 17] width 95 height 35
